Goal: Information Seeking & Learning: Learn about a topic

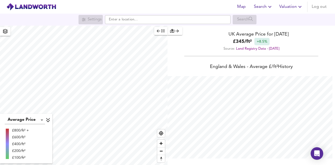
scroll to position [165, 335]
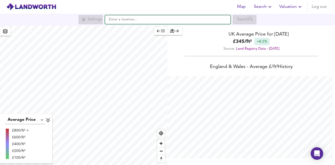
click at [155, 19] on input "text" at bounding box center [168, 19] width 126 height 9
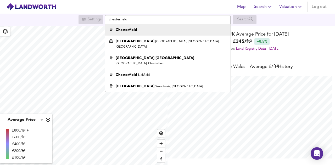
click at [149, 27] on li "Chesterfield" at bounding box center [167, 30] width 125 height 12
type input "Chesterfield"
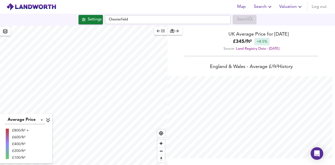
checkbox input "false"
checkbox input "true"
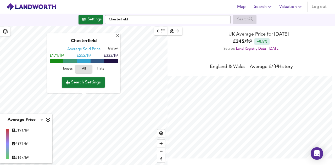
click at [66, 72] on button "Houses" at bounding box center [67, 69] width 17 height 8
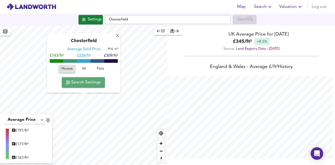
click at [92, 81] on span "Search Settings" at bounding box center [83, 82] width 35 height 7
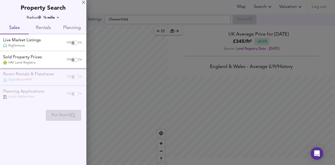
click at [74, 43] on input "checkbox" at bounding box center [73, 43] width 13 height 4
checkbox input "true"
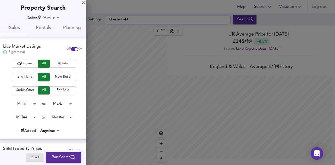
click at [26, 65] on span "Houses" at bounding box center [24, 64] width 21 height 6
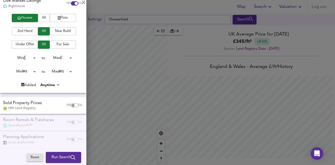
scroll to position [49, 0]
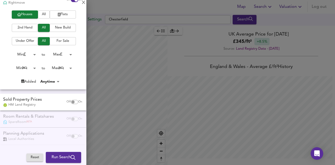
click at [71, 101] on input "checkbox" at bounding box center [73, 102] width 13 height 4
checkbox input "true"
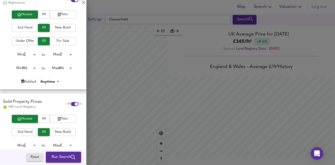
click at [16, 65] on body "Map Search Valuation Log out Settings [GEOGRAPHIC_DATA] Search Average Price la…" at bounding box center [167, 82] width 335 height 165
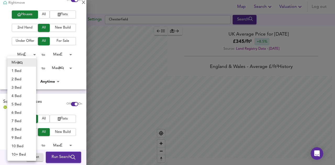
click at [15, 101] on li "5 Bed" at bounding box center [21, 104] width 29 height 8
type input "5"
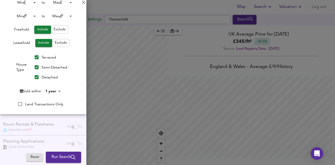
scroll to position [200, 0]
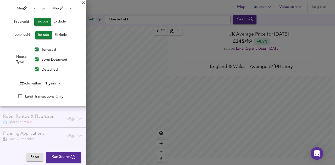
click at [35, 51] on input "Terraced" at bounding box center [37, 49] width 10 height 10
checkbox input "false"
click at [59, 150] on div "Reset Run Search Please enable at least one data source to run a search" at bounding box center [56, 157] width 60 height 15
click at [62, 156] on span "Run Search" at bounding box center [64, 157] width 24 height 7
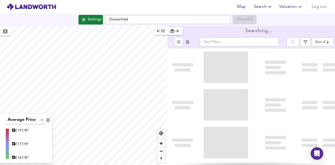
type input "bestdeal"
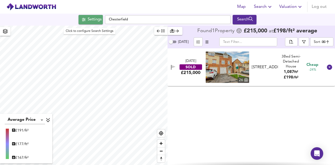
click at [85, 22] on span "Settings" at bounding box center [91, 19] width 22 height 7
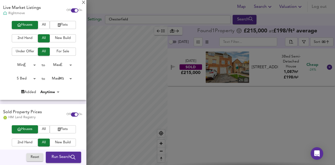
scroll to position [39, 0]
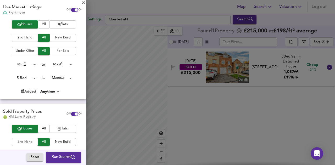
click at [257, 138] on div at bounding box center [167, 82] width 335 height 165
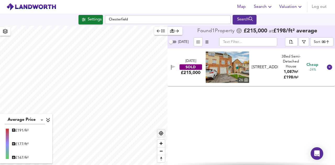
type input "867"
click at [89, 23] on div "Settings" at bounding box center [95, 19] width 14 height 7
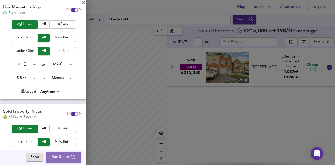
click at [61, 156] on span "Run Search" at bounding box center [64, 157] width 24 height 7
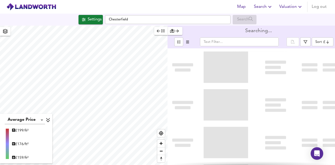
type input "bestdeal"
